Goal: Information Seeking & Learning: Learn about a topic

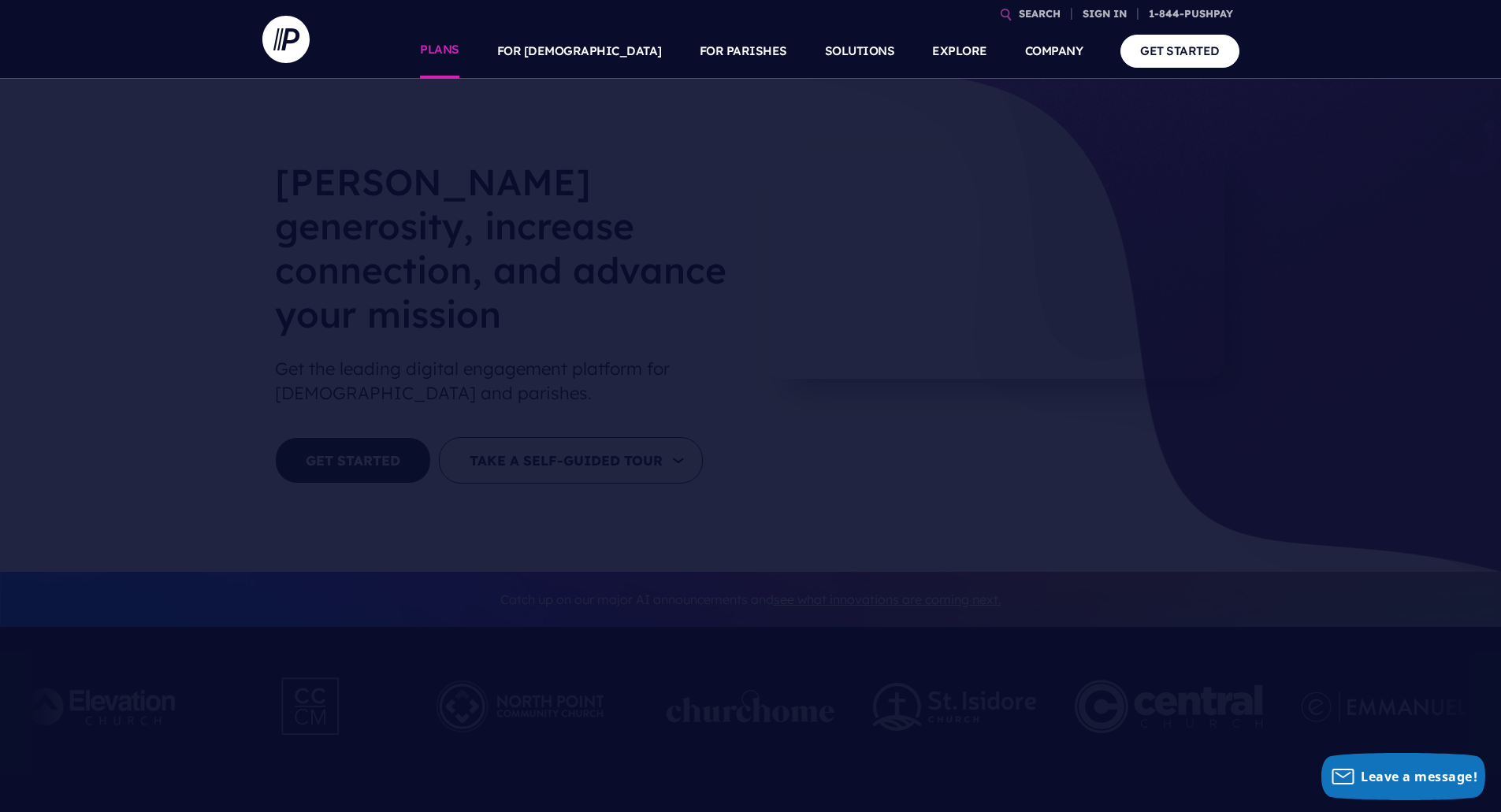
click at [460, 52] on link "PLANS" at bounding box center [439, 51] width 40 height 55
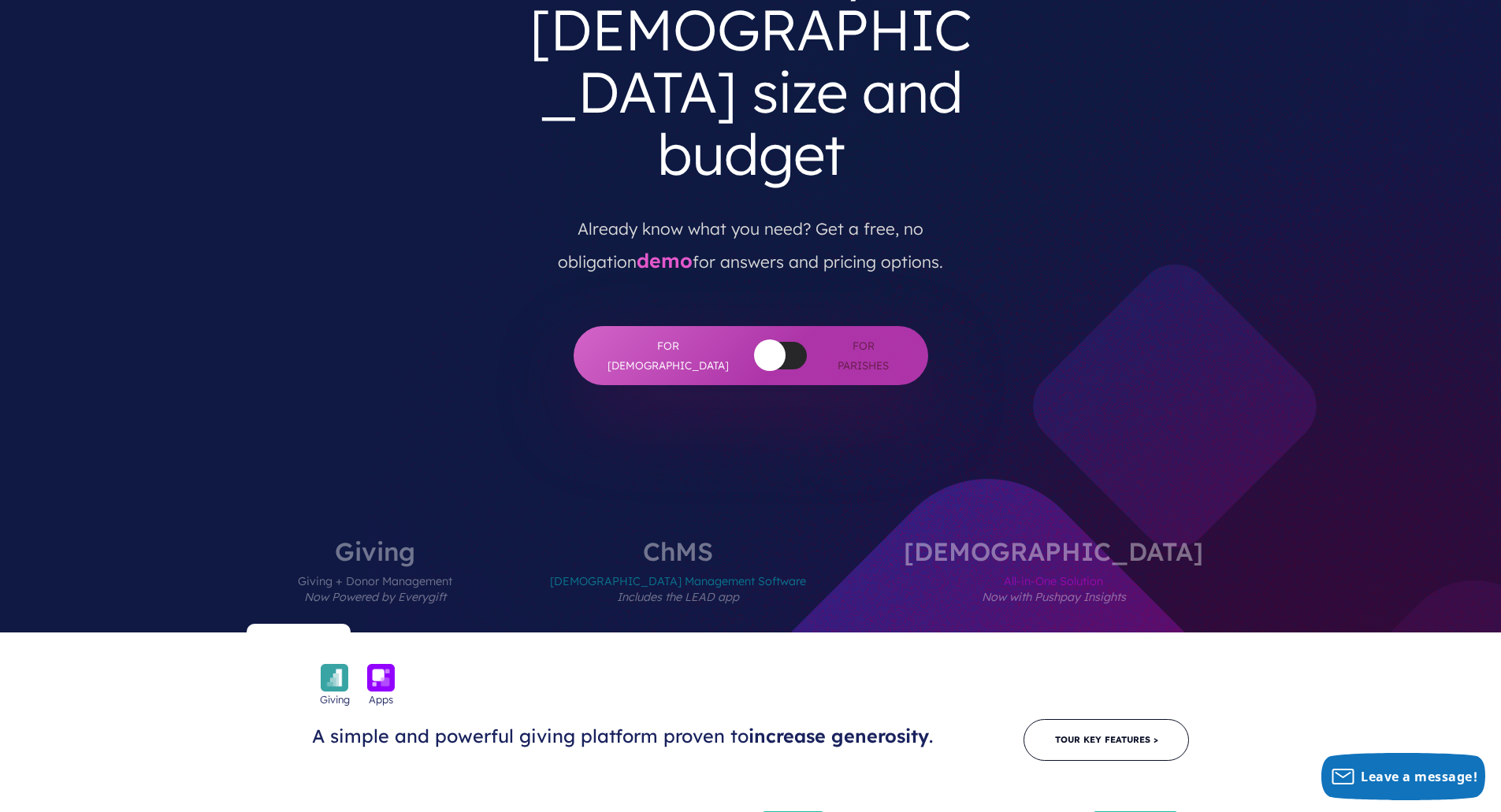
scroll to position [157, 0]
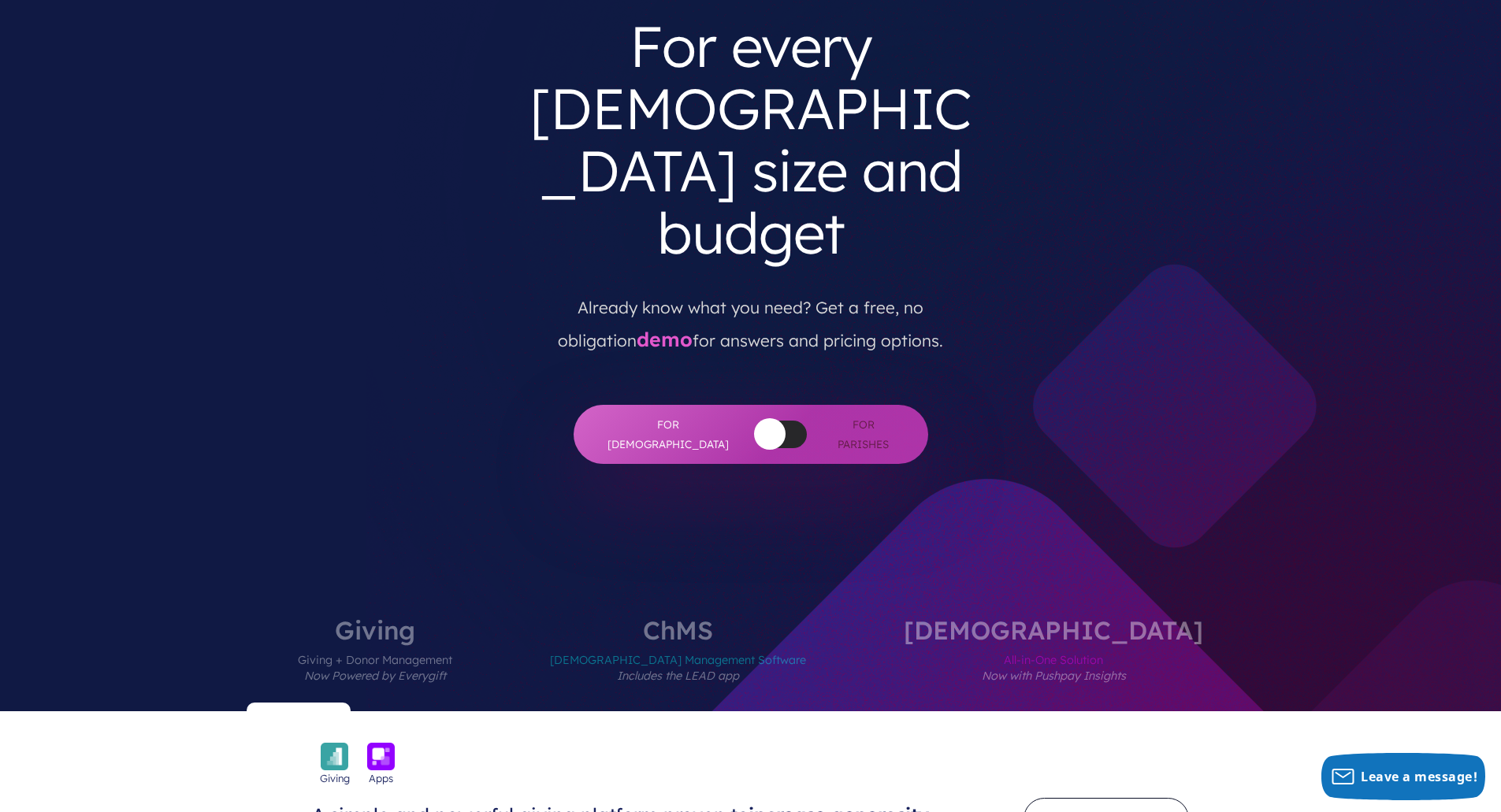
click at [327, 743] on img at bounding box center [334, 757] width 27 height 27
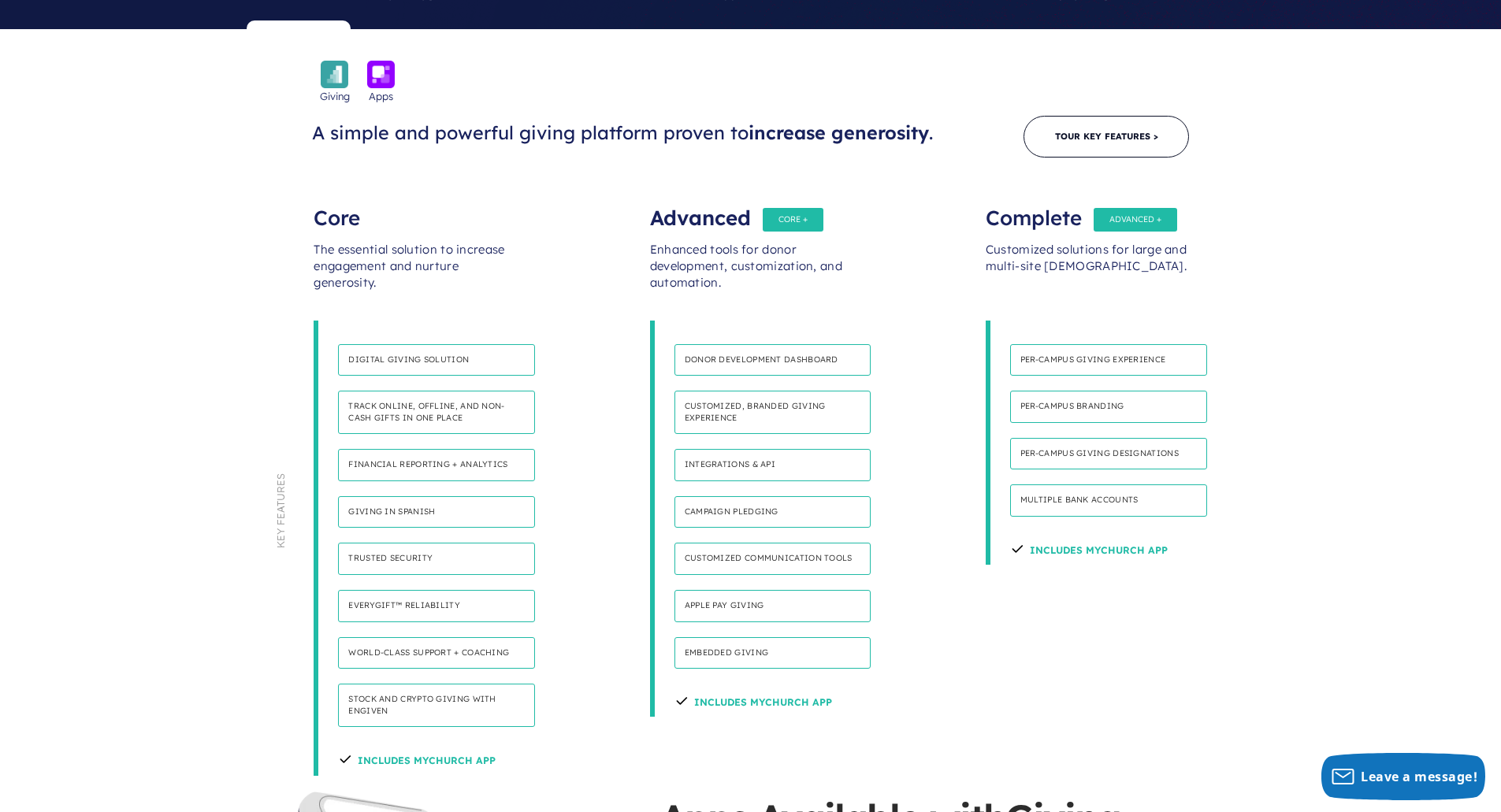
scroll to position [866, 0]
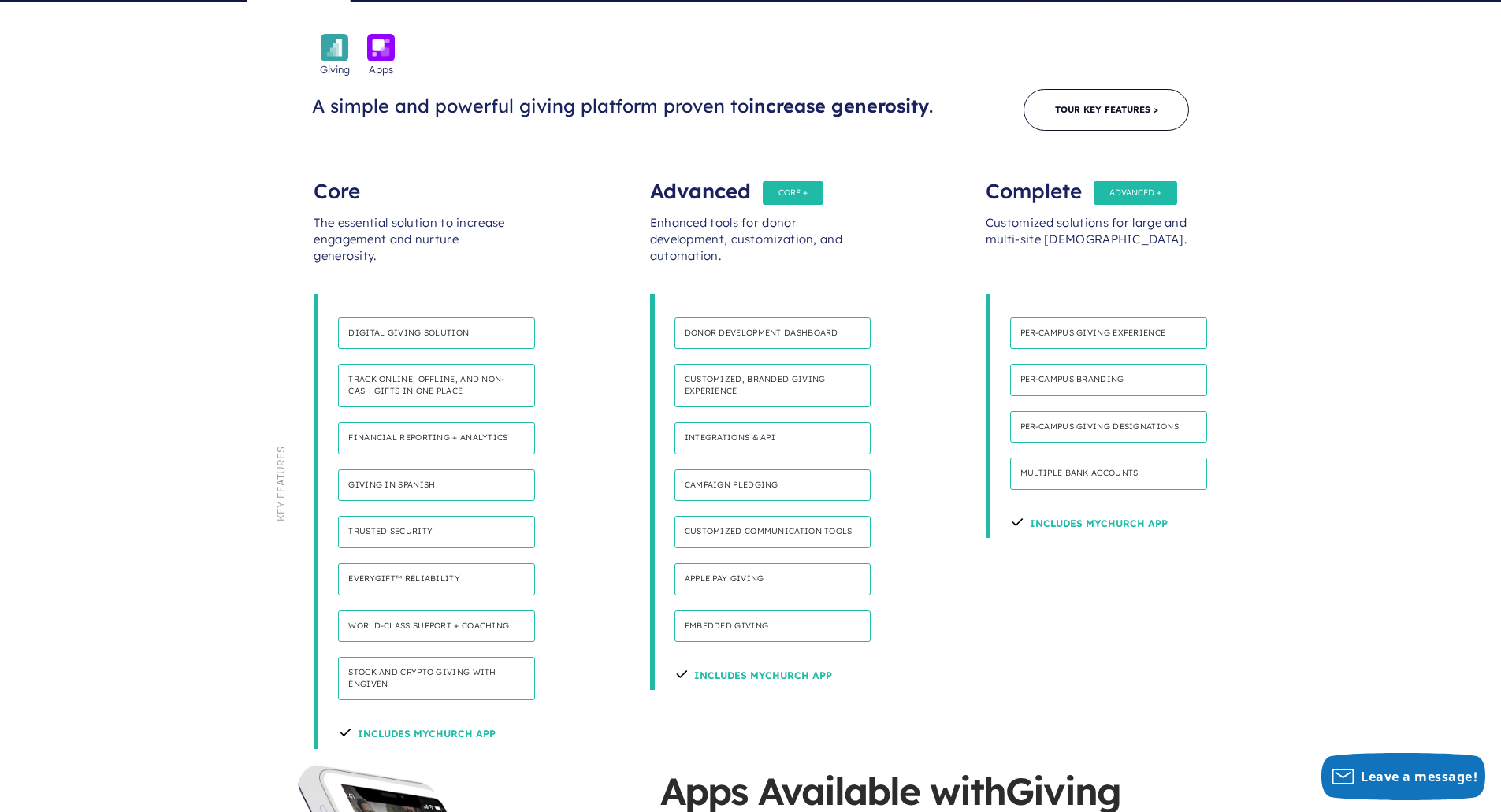
click at [439, 715] on h4 "Includes MyChurch App" at bounding box center [417, 731] width 157 height 33
click at [449, 715] on h4 "Includes MyChurch App" at bounding box center [418, 731] width 157 height 33
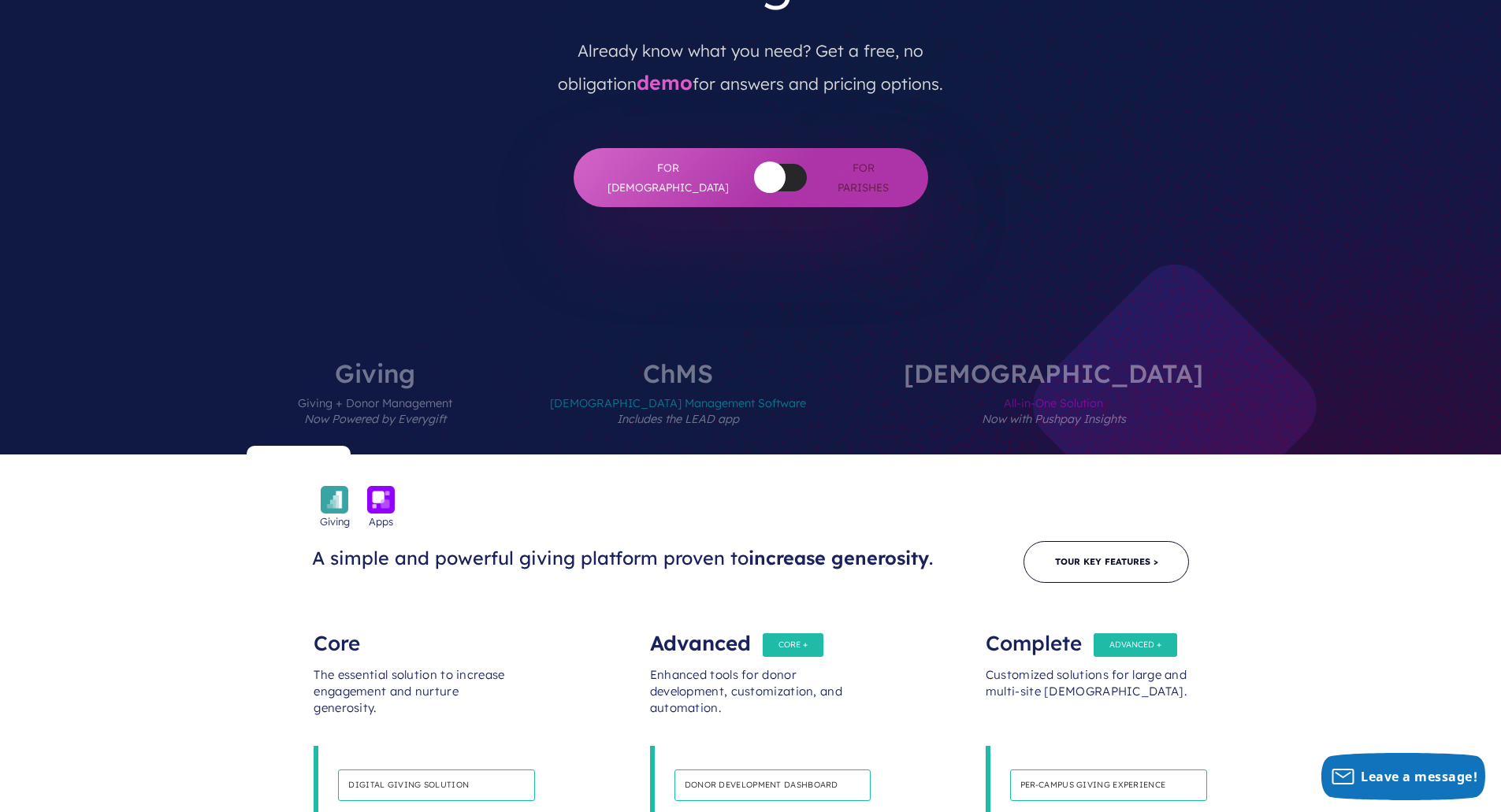
scroll to position [393, 0]
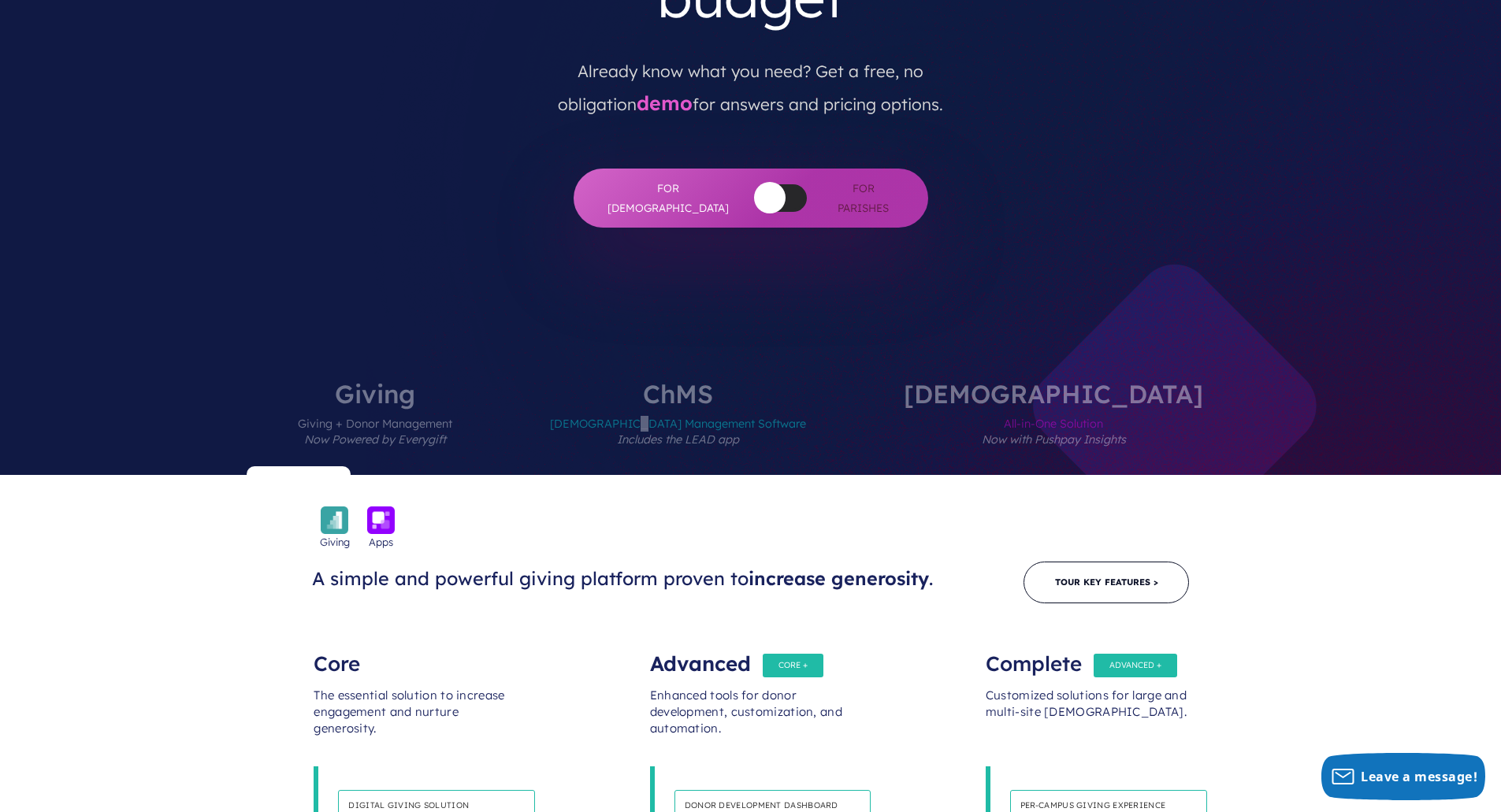
click at [756, 406] on span "Church Management Software Includes the LEAD app" at bounding box center [678, 440] width 256 height 69
click at [755, 406] on span "Church Management Software Includes the LEAD app" at bounding box center [678, 440] width 256 height 69
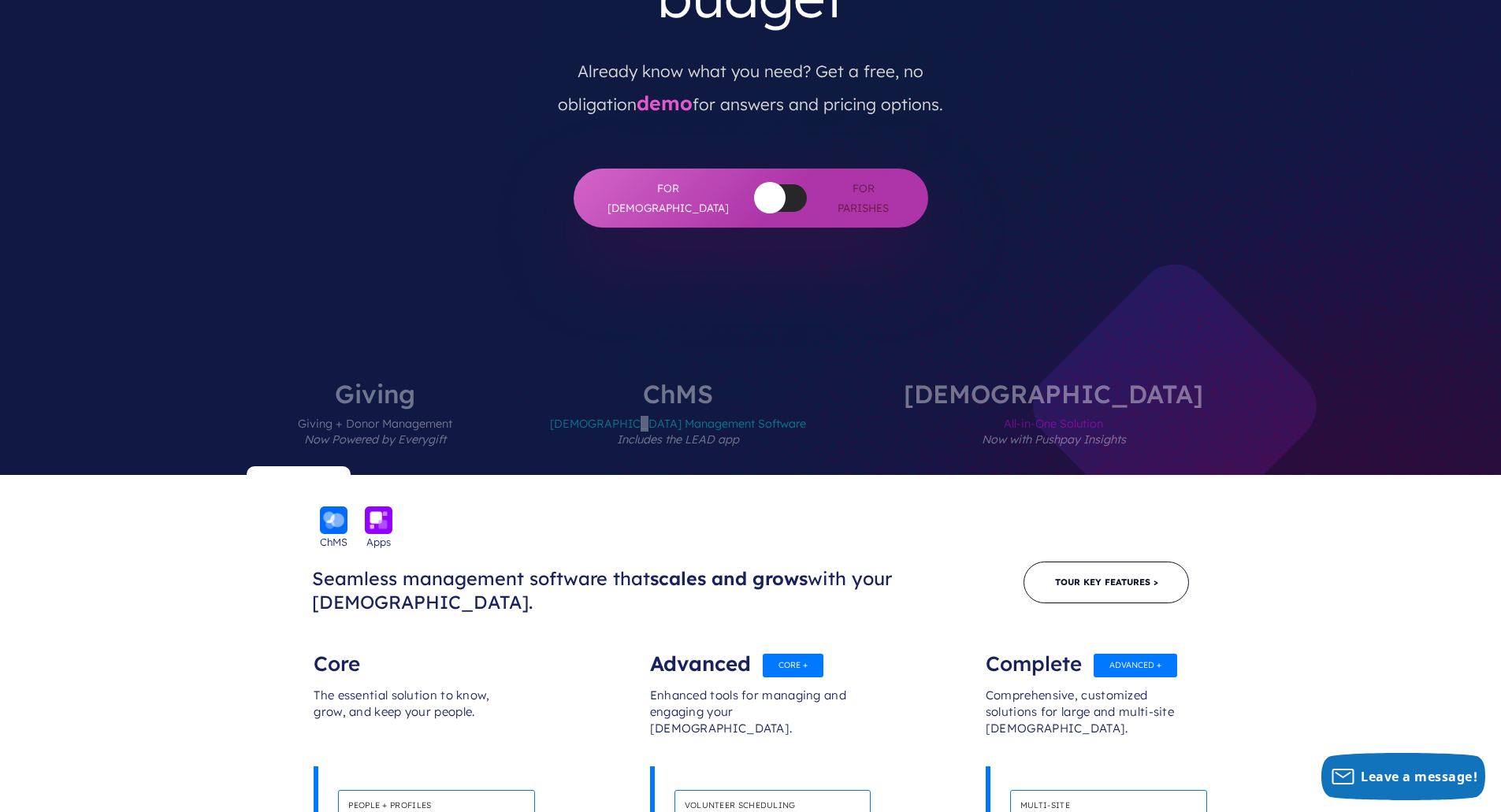
click at [754, 406] on span "Church Management Software Includes the LEAD app" at bounding box center [678, 440] width 256 height 69
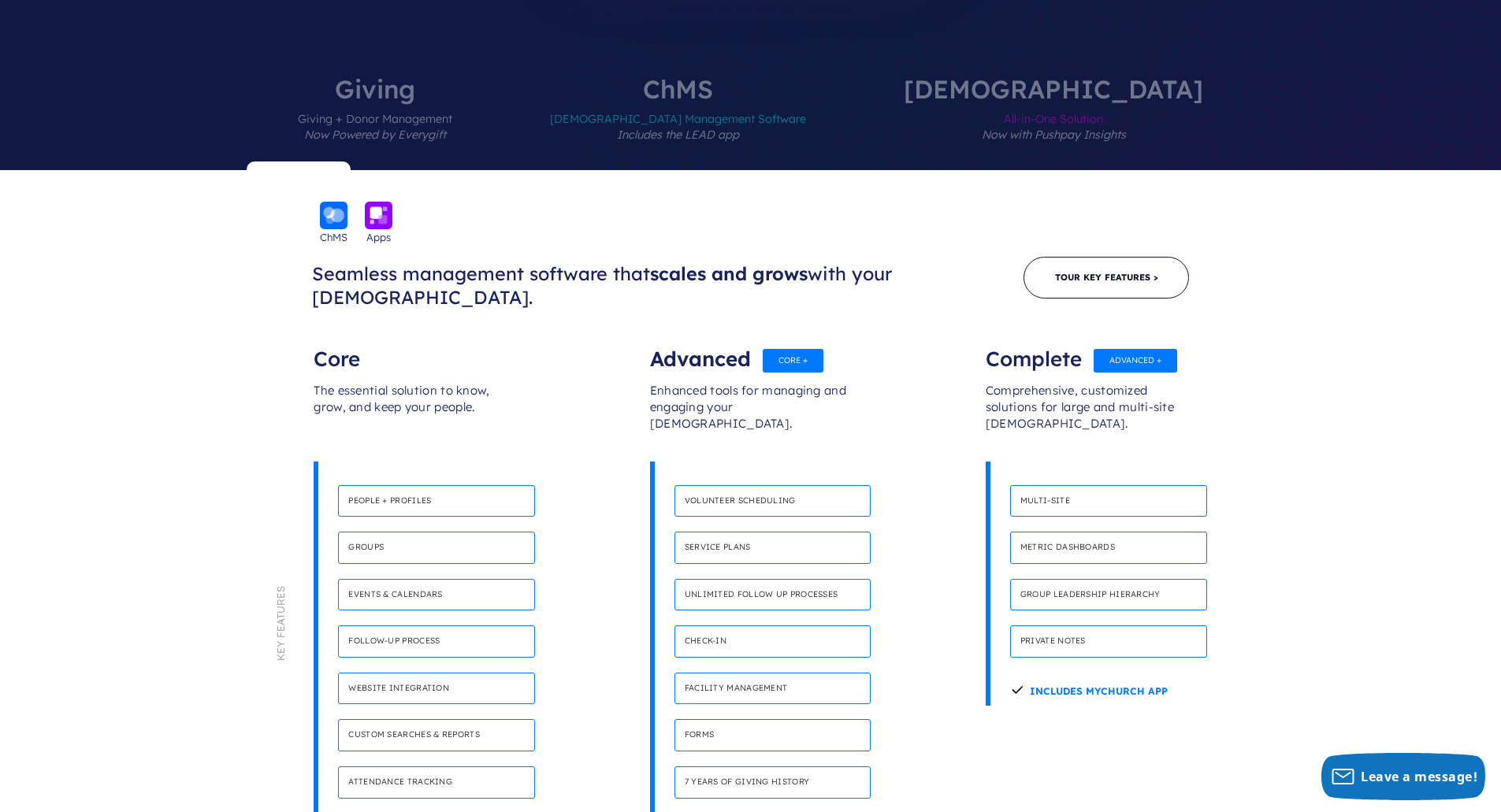
scroll to position [552, 0]
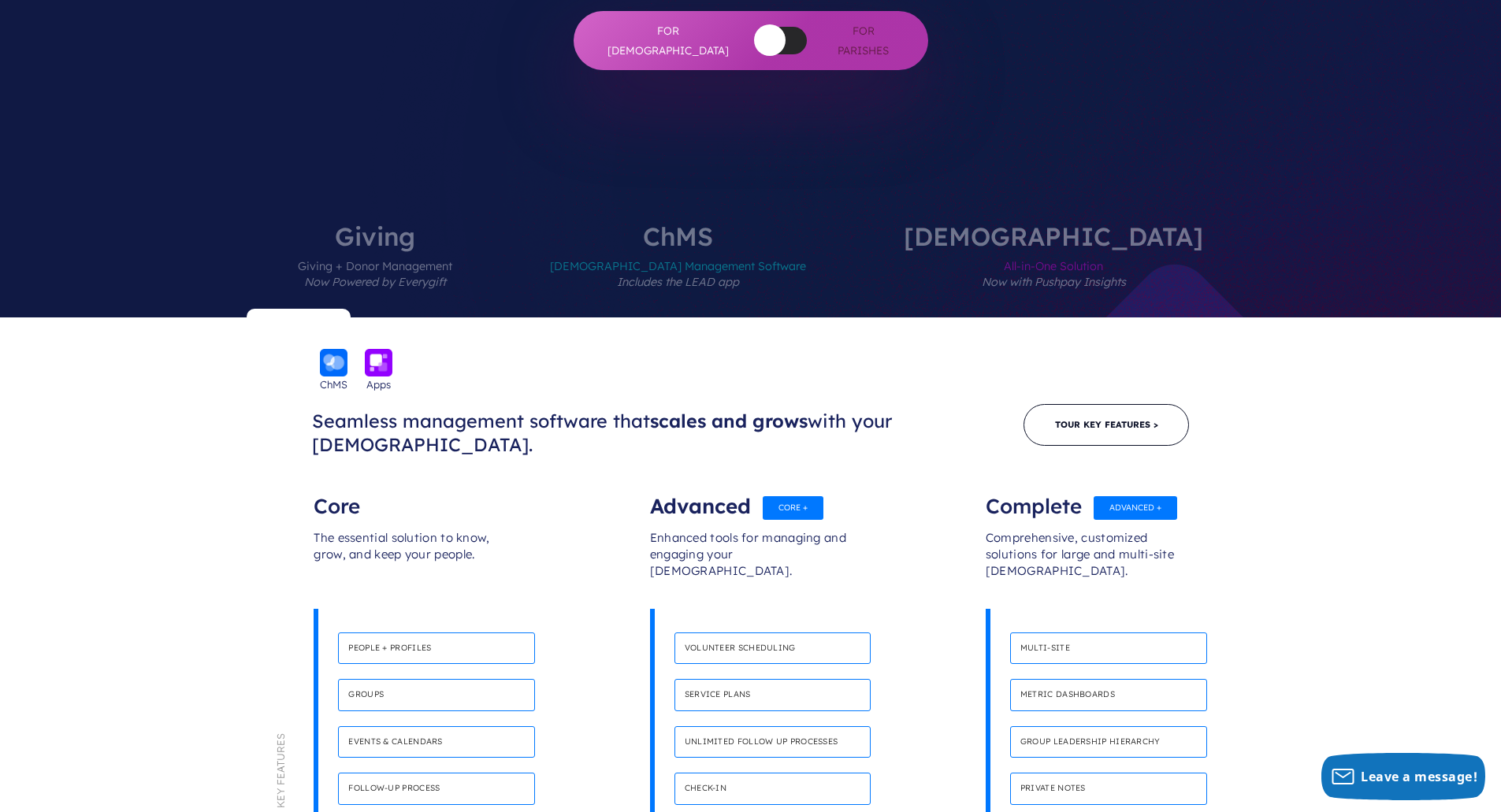
click at [1012, 249] on span "All-in-One Solution Now with Pushpay Insights" at bounding box center [1053, 283] width 299 height 69
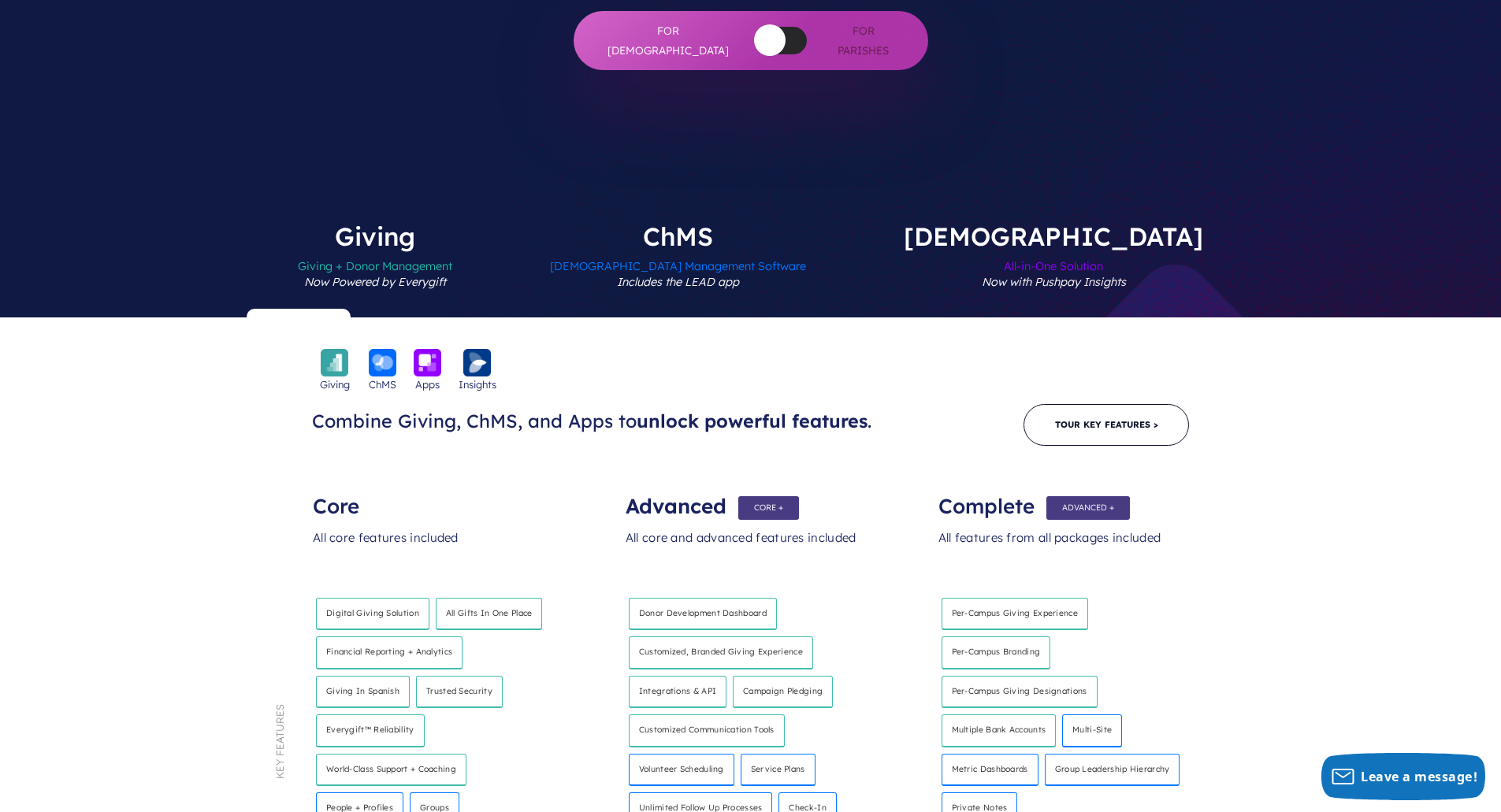
click at [494, 223] on label "Giving Giving + Donor Management Now Powered by Everygift" at bounding box center [375, 270] width 249 height 93
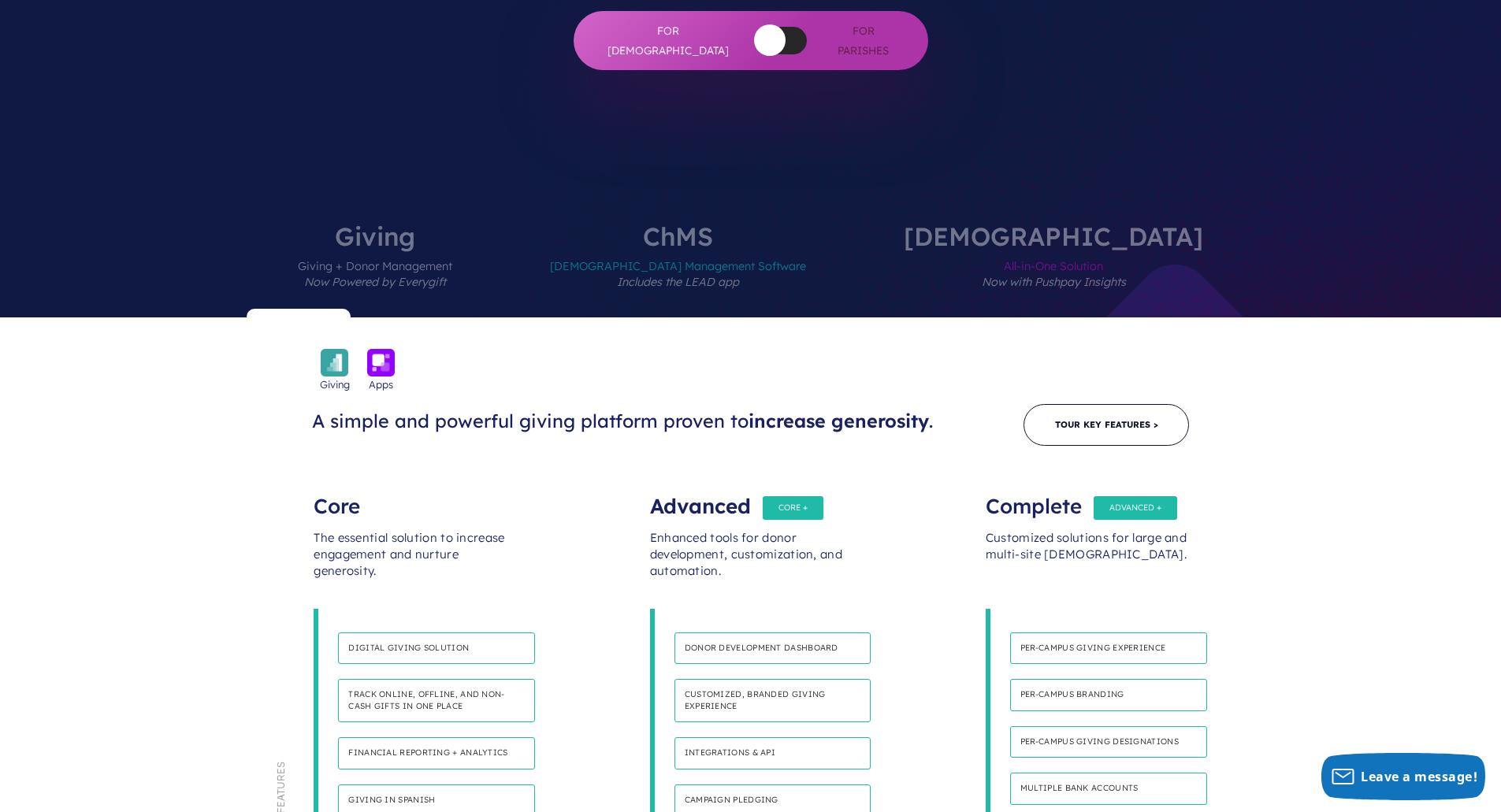
click at [338, 349] on img at bounding box center [334, 362] width 27 height 27
click at [1131, 404] on link "Tour Key Features >" at bounding box center [1106, 424] width 165 height 42
